Goal: Check status: Check status

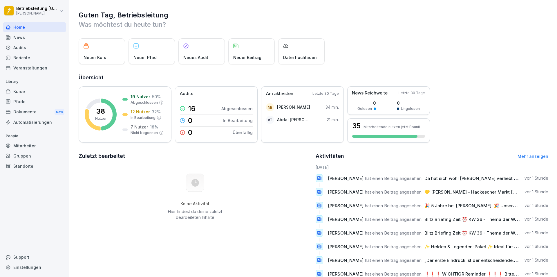
click at [30, 141] on div "Mitarbeiter" at bounding box center [34, 145] width 63 height 10
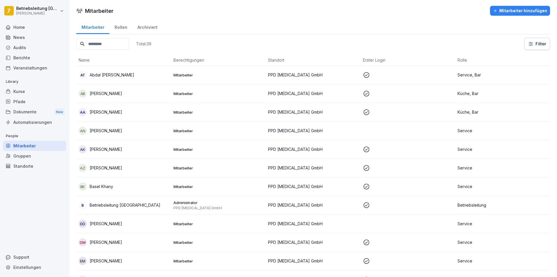
click at [113, 75] on p "Abdal [PERSON_NAME]" at bounding box center [112, 75] width 45 height 6
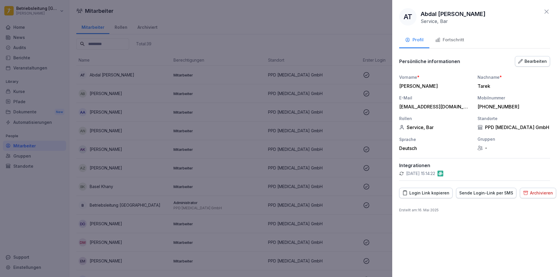
click at [450, 41] on div "Fortschritt" at bounding box center [449, 40] width 29 height 7
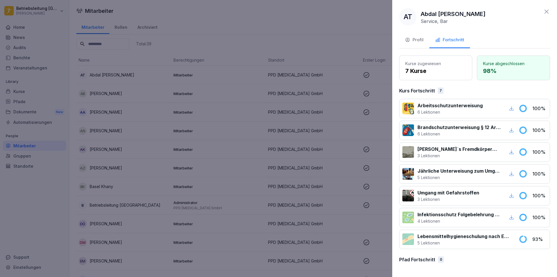
click at [133, 67] on div at bounding box center [278, 138] width 557 height 277
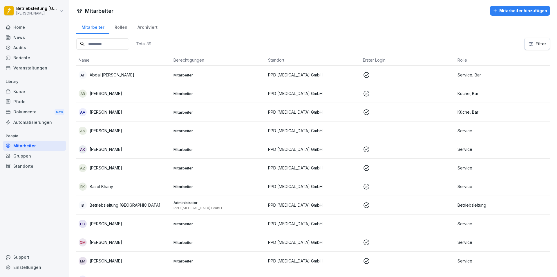
click at [112, 40] on input at bounding box center [102, 43] width 53 height 11
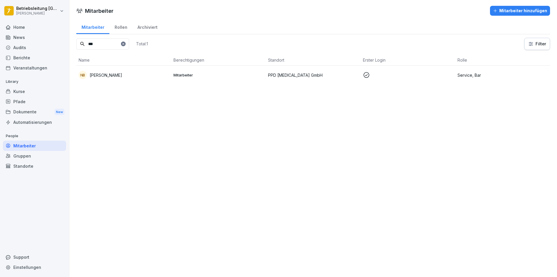
type input "***"
click at [112, 75] on p "[PERSON_NAME]" at bounding box center [106, 75] width 33 height 6
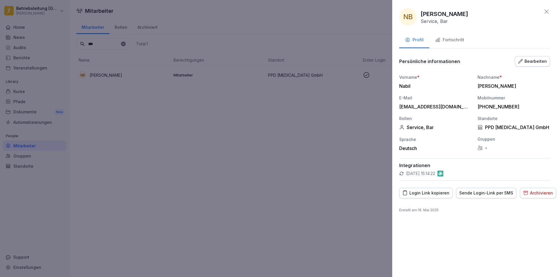
click at [454, 35] on button "Fortschritt" at bounding box center [450, 41] width 41 height 16
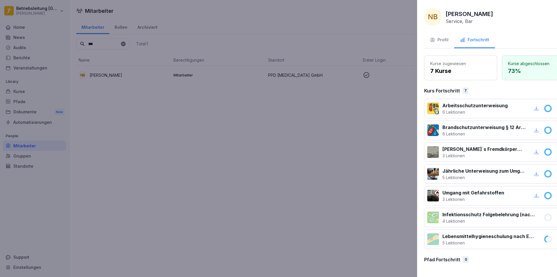
click at [268, 200] on div at bounding box center [278, 138] width 557 height 277
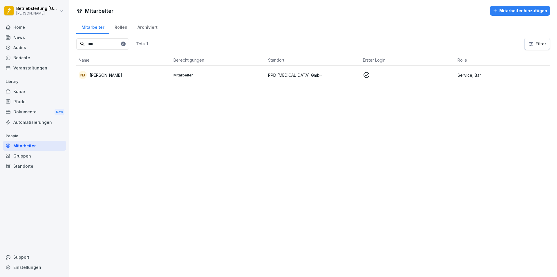
click at [126, 43] on div at bounding box center [123, 44] width 5 height 5
